Goal: Task Accomplishment & Management: Use online tool/utility

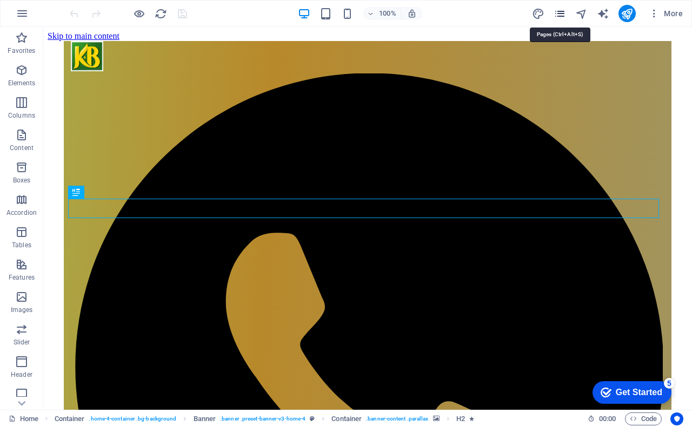
click at [555, 15] on icon "pages" at bounding box center [559, 14] width 12 height 12
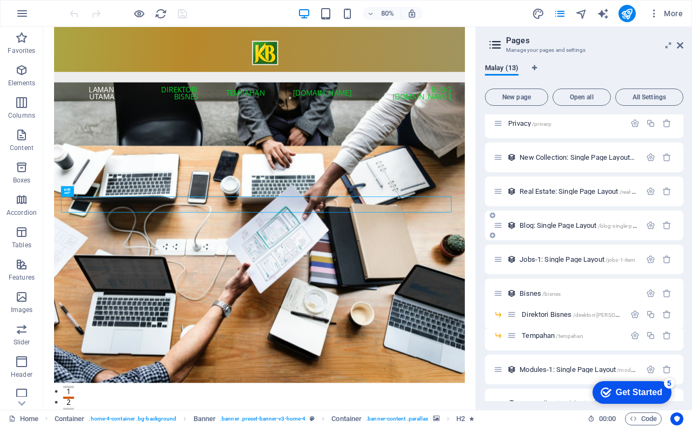
scroll to position [130, 0]
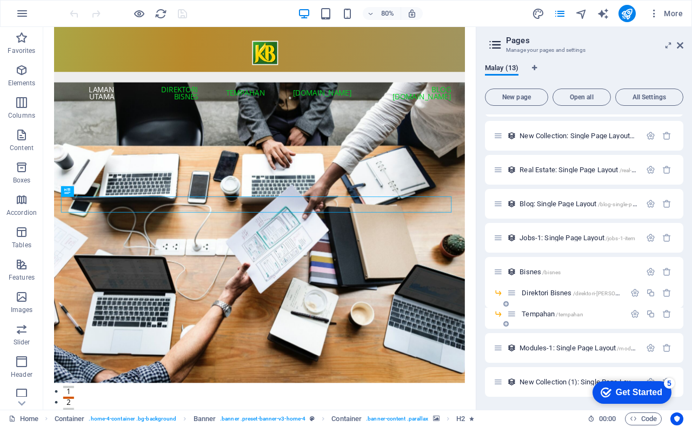
click at [543, 313] on span "Tempahan /tempahan" at bounding box center [551, 314] width 61 height 8
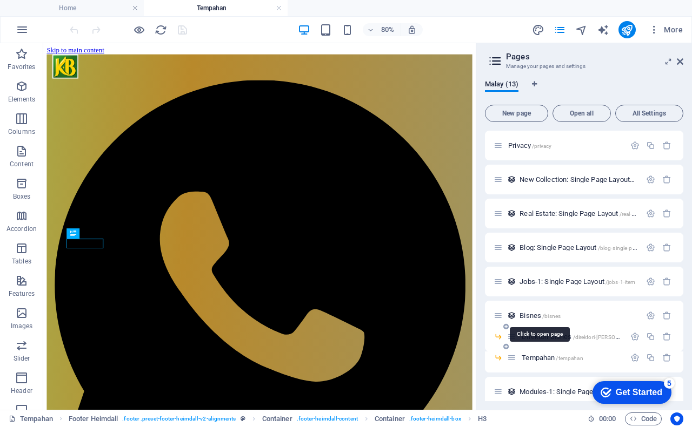
scroll to position [0, 0]
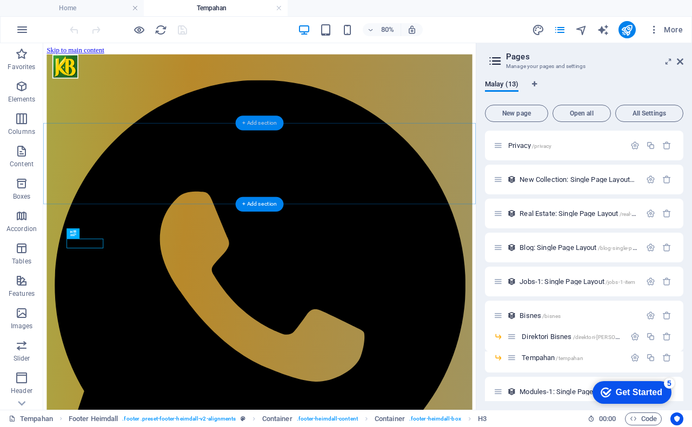
click at [263, 124] on div "+ Add section" at bounding box center [260, 123] width 48 height 15
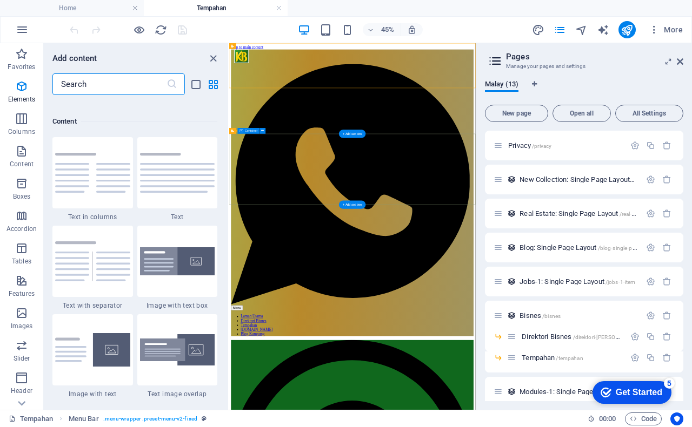
scroll to position [1891, 0]
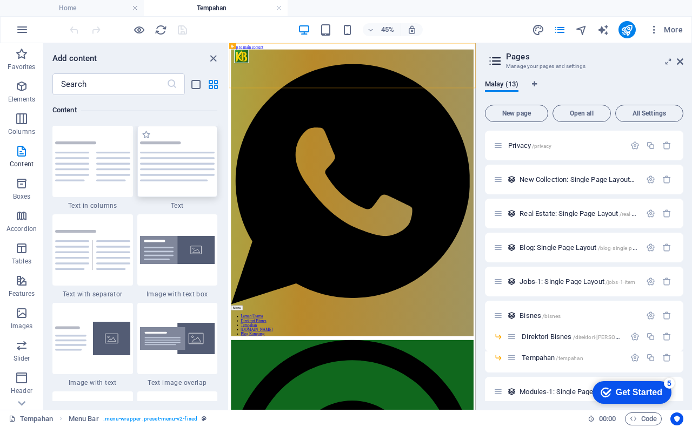
click at [187, 160] on img at bounding box center [177, 162] width 75 height 40
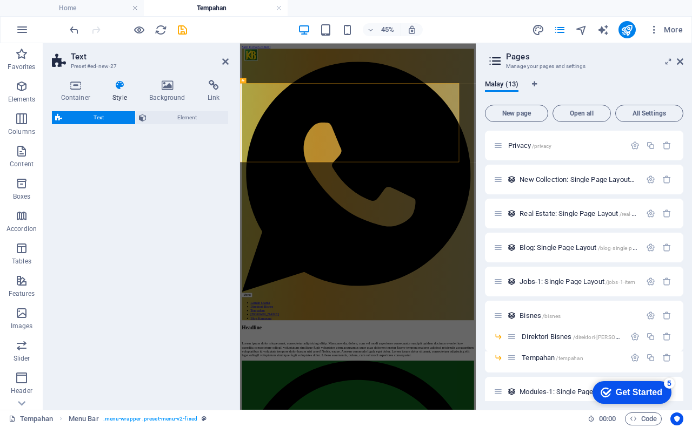
select select "preset-text-v2-default"
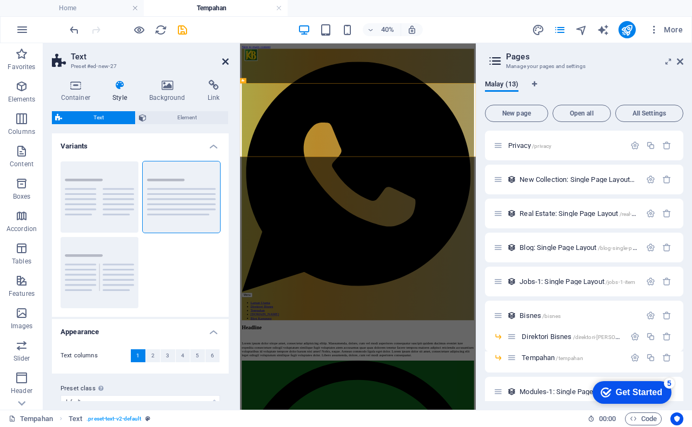
click at [227, 62] on icon at bounding box center [225, 61] width 6 height 9
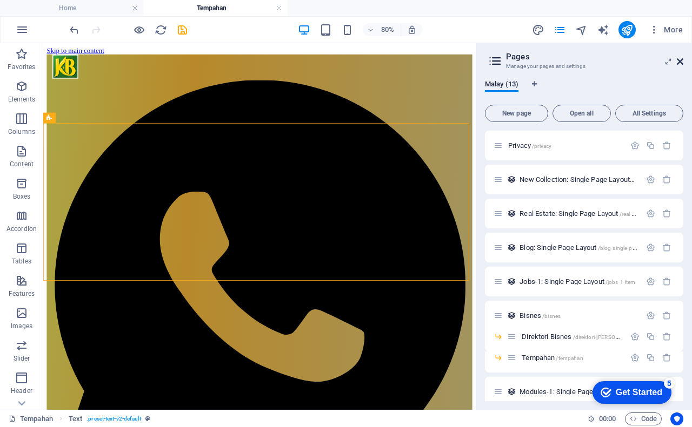
drag, startPoint x: 680, startPoint y: 63, endPoint x: 635, endPoint y: 18, distance: 62.7
click at [680, 63] on icon at bounding box center [680, 61] width 6 height 9
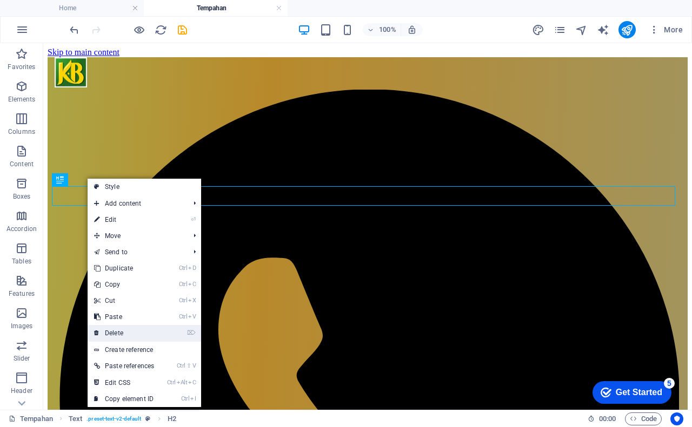
click at [115, 330] on link "⌦ Delete" at bounding box center [124, 333] width 73 height 16
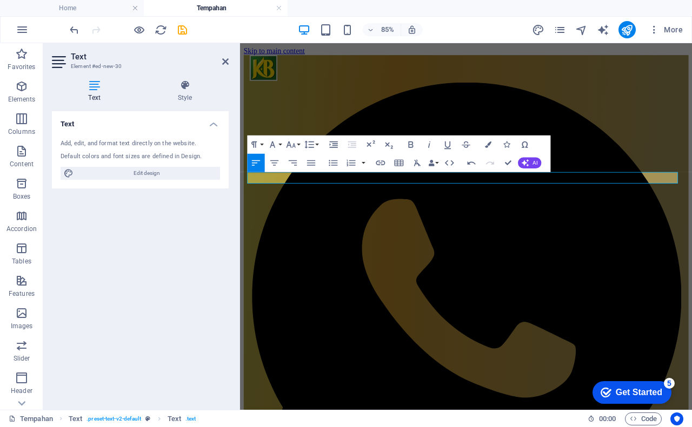
drag, startPoint x: 490, startPoint y: 203, endPoint x: 235, endPoint y: 212, distance: 254.6
click at [380, 163] on icon "button" at bounding box center [380, 162] width 9 height 5
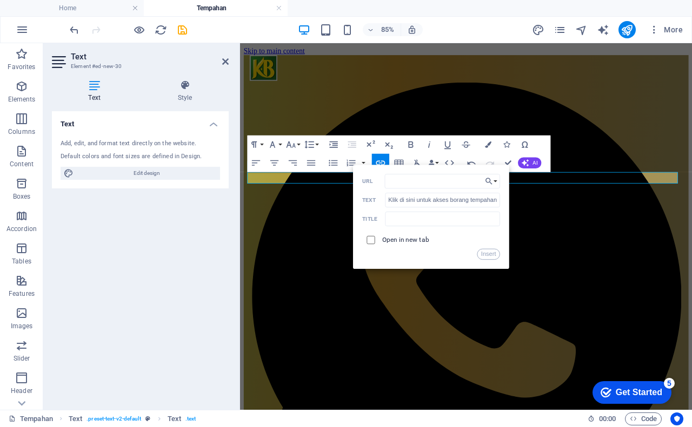
click at [367, 242] on input "checkbox" at bounding box center [369, 239] width 8 height 8
checkbox input "true"
click at [390, 183] on input "URL" at bounding box center [443, 181] width 116 height 15
paste input "[URL][DOMAIN_NAME]"
type input "[URL][DOMAIN_NAME]"
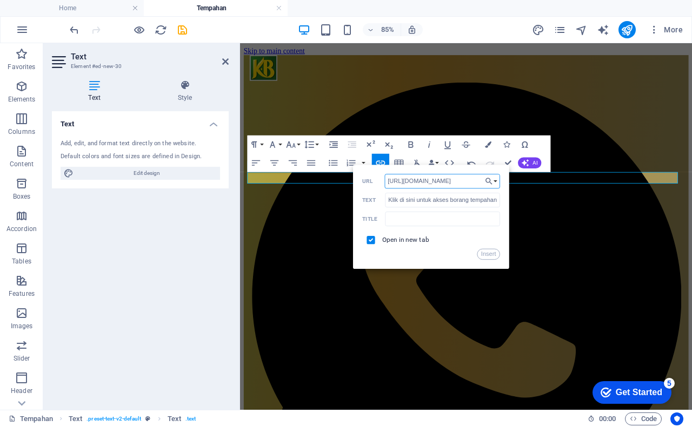
scroll to position [0, 25]
click at [490, 255] on button "Insert" at bounding box center [488, 254] width 23 height 11
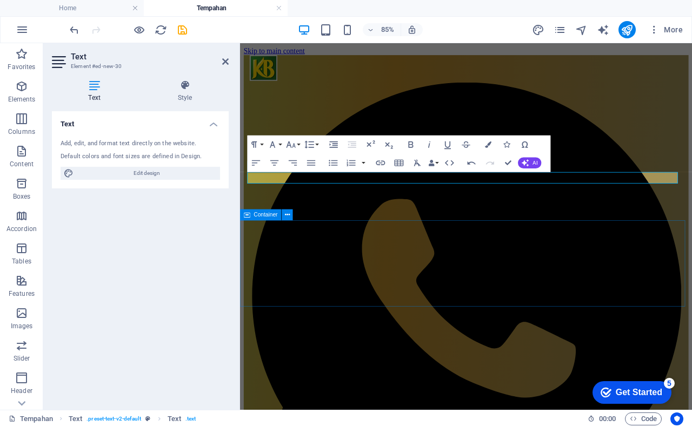
scroll to position [0, 0]
click at [273, 159] on icon "button" at bounding box center [274, 162] width 11 height 11
checkbox input "false"
click at [379, 163] on icon "button" at bounding box center [380, 162] width 9 height 5
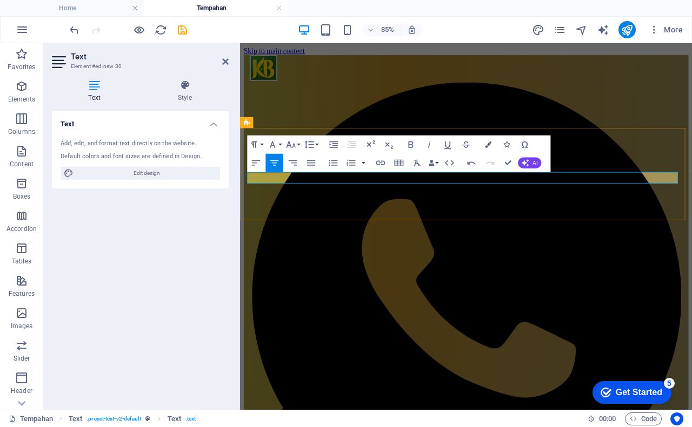
drag, startPoint x: 624, startPoint y: 203, endPoint x: 378, endPoint y: 203, distance: 245.3
type input "Klik di sini untuk akses borang tempahan tanpa bayaran."
click at [379, 163] on icon "button" at bounding box center [380, 162] width 9 height 5
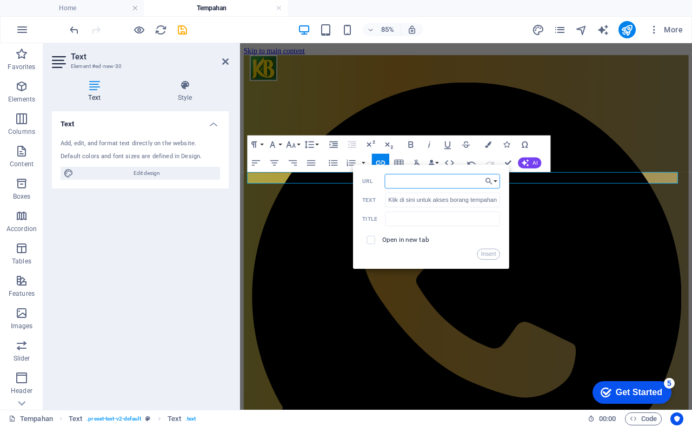
paste input "[URL][DOMAIN_NAME]"
type input "[URL][DOMAIN_NAME]"
click at [372, 241] on input "checkbox" at bounding box center [369, 239] width 8 height 8
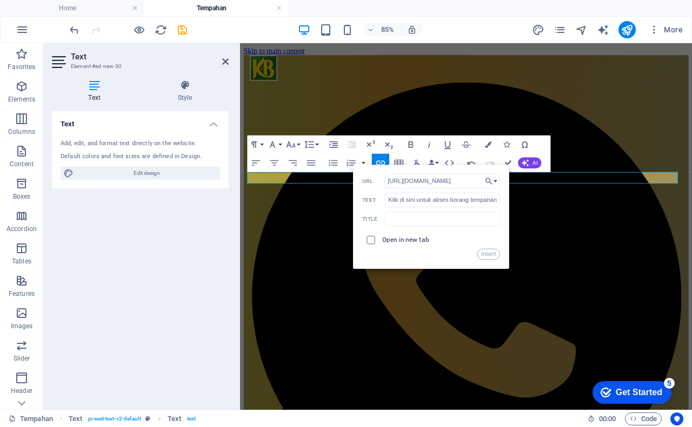
checkbox input "true"
click at [488, 257] on button "Insert" at bounding box center [488, 254] width 23 height 11
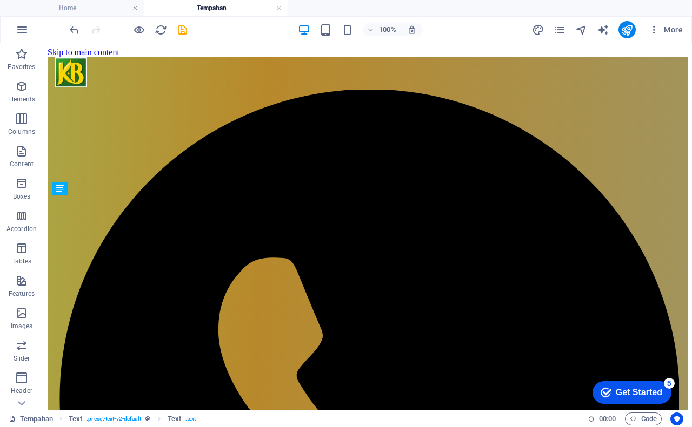
drag, startPoint x: 137, startPoint y: 30, endPoint x: 230, endPoint y: 25, distance: 93.1
click at [230, 25] on div "100% More" at bounding box center [377, 29] width 619 height 17
click at [184, 31] on icon "save" at bounding box center [182, 30] width 12 height 12
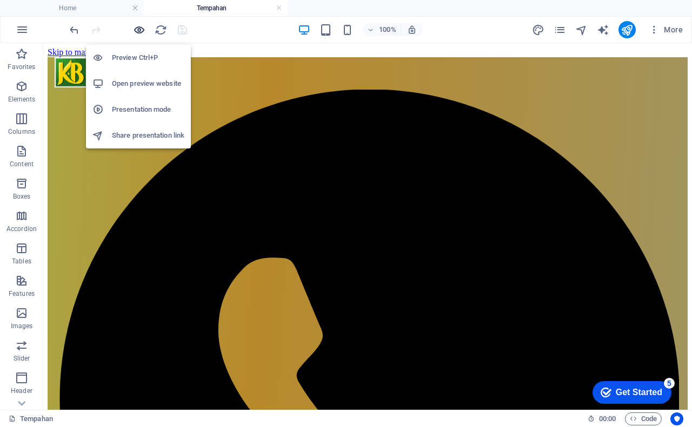
click at [138, 28] on icon "button" at bounding box center [139, 30] width 12 height 12
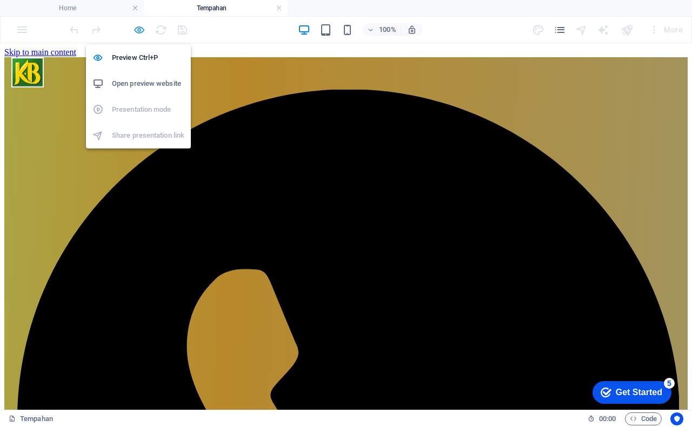
click at [139, 33] on icon "button" at bounding box center [139, 30] width 12 height 12
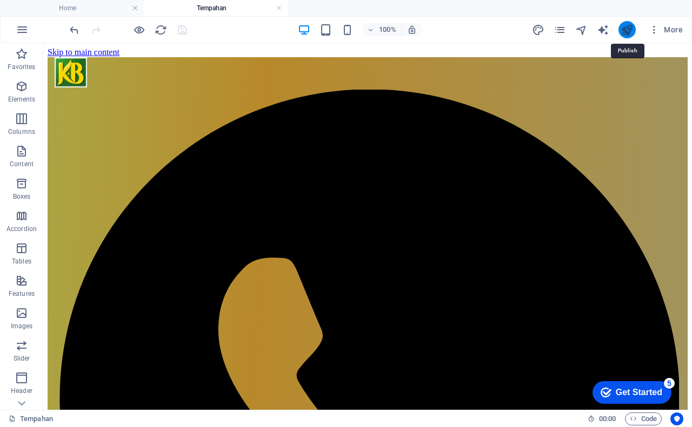
click at [627, 28] on icon "publish" at bounding box center [626, 30] width 12 height 12
